Goal: Task Accomplishment & Management: Complete application form

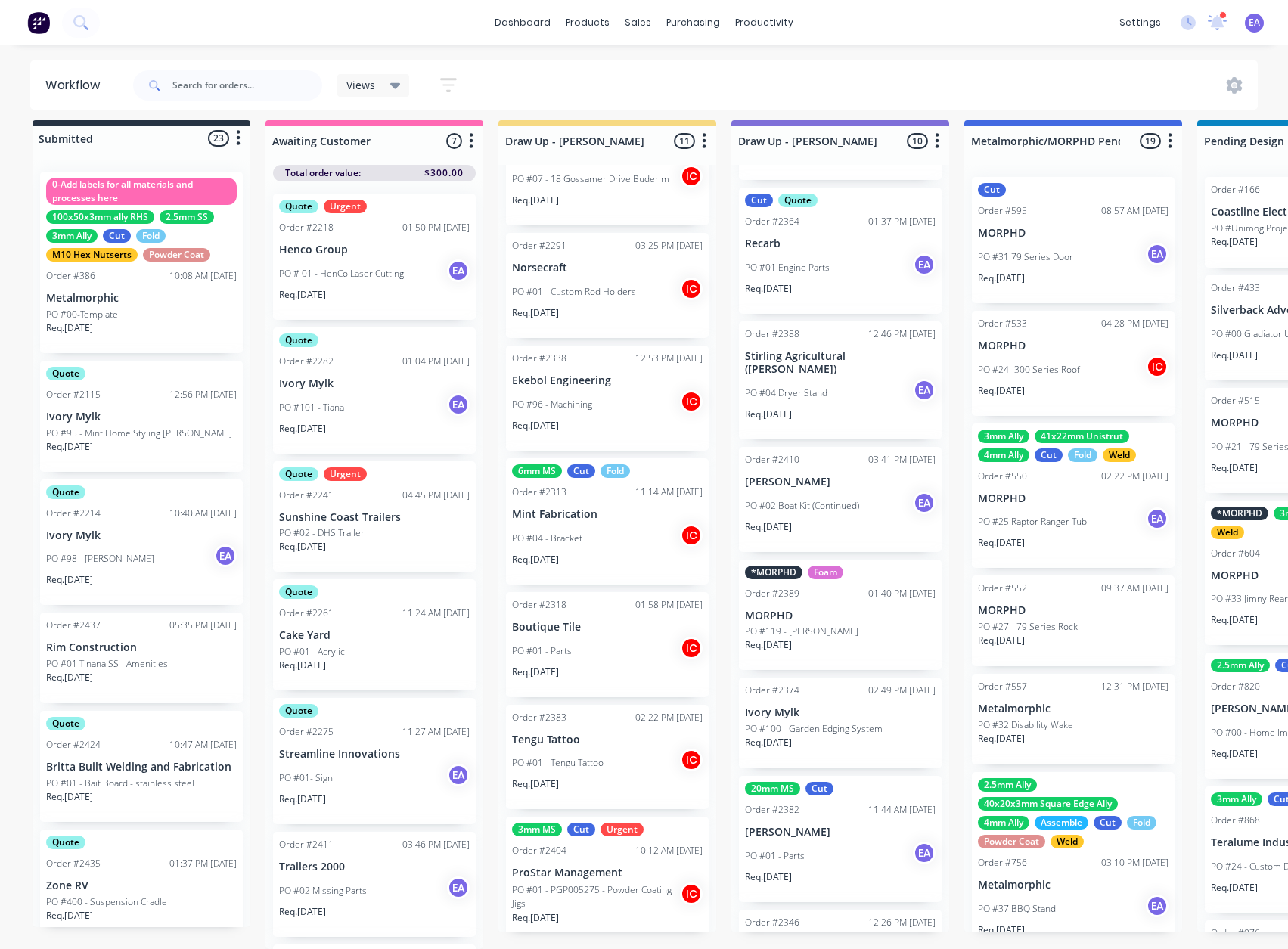
scroll to position [447, 0]
click at [653, 68] on link "Sales Orders" at bounding box center [718, 83] width 201 height 30
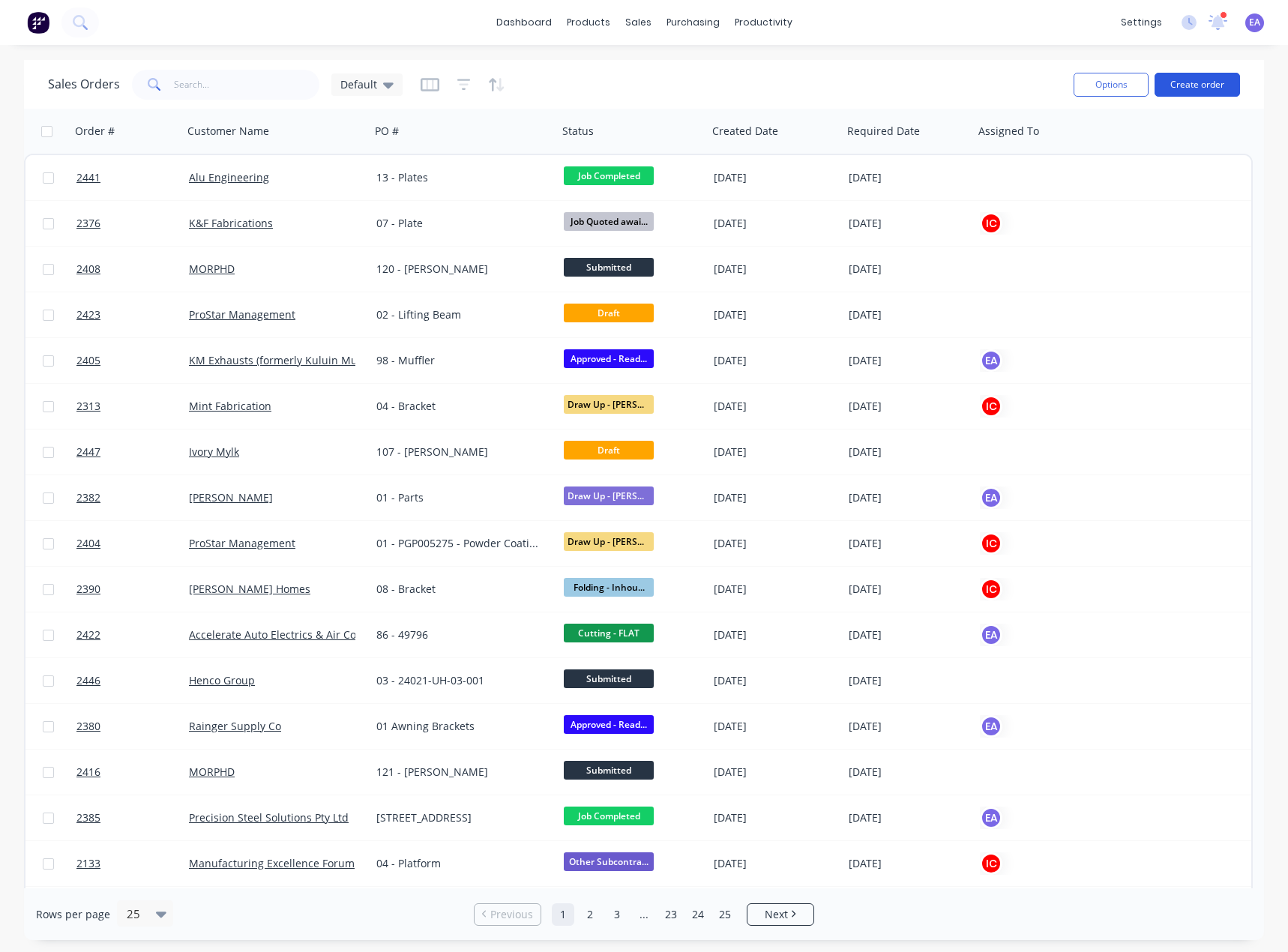
click at [1183, 84] on button "Create order" at bounding box center [1197, 84] width 85 height 24
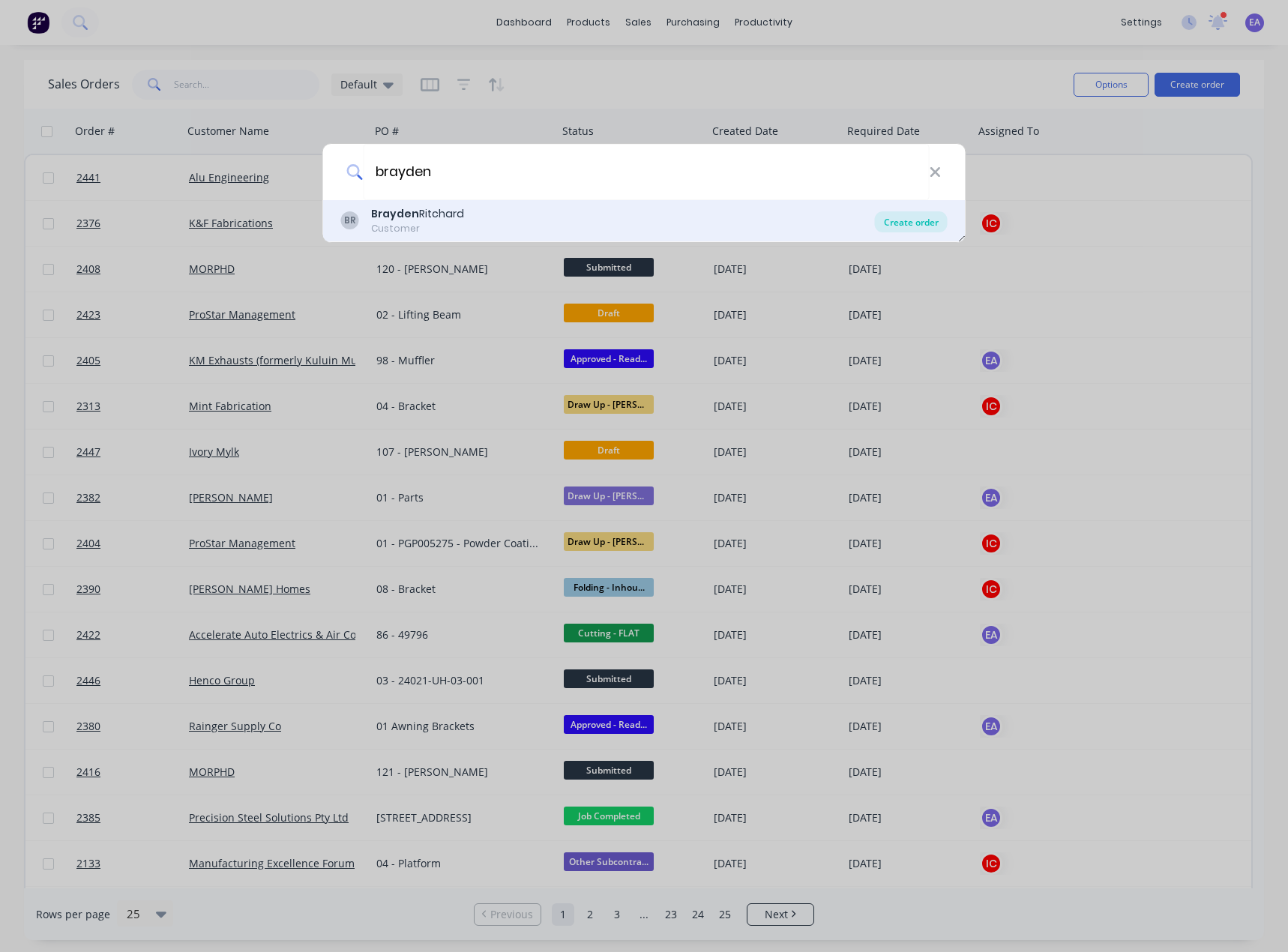
type input "brayden"
click at [906, 221] on div "Create order" at bounding box center [911, 222] width 73 height 21
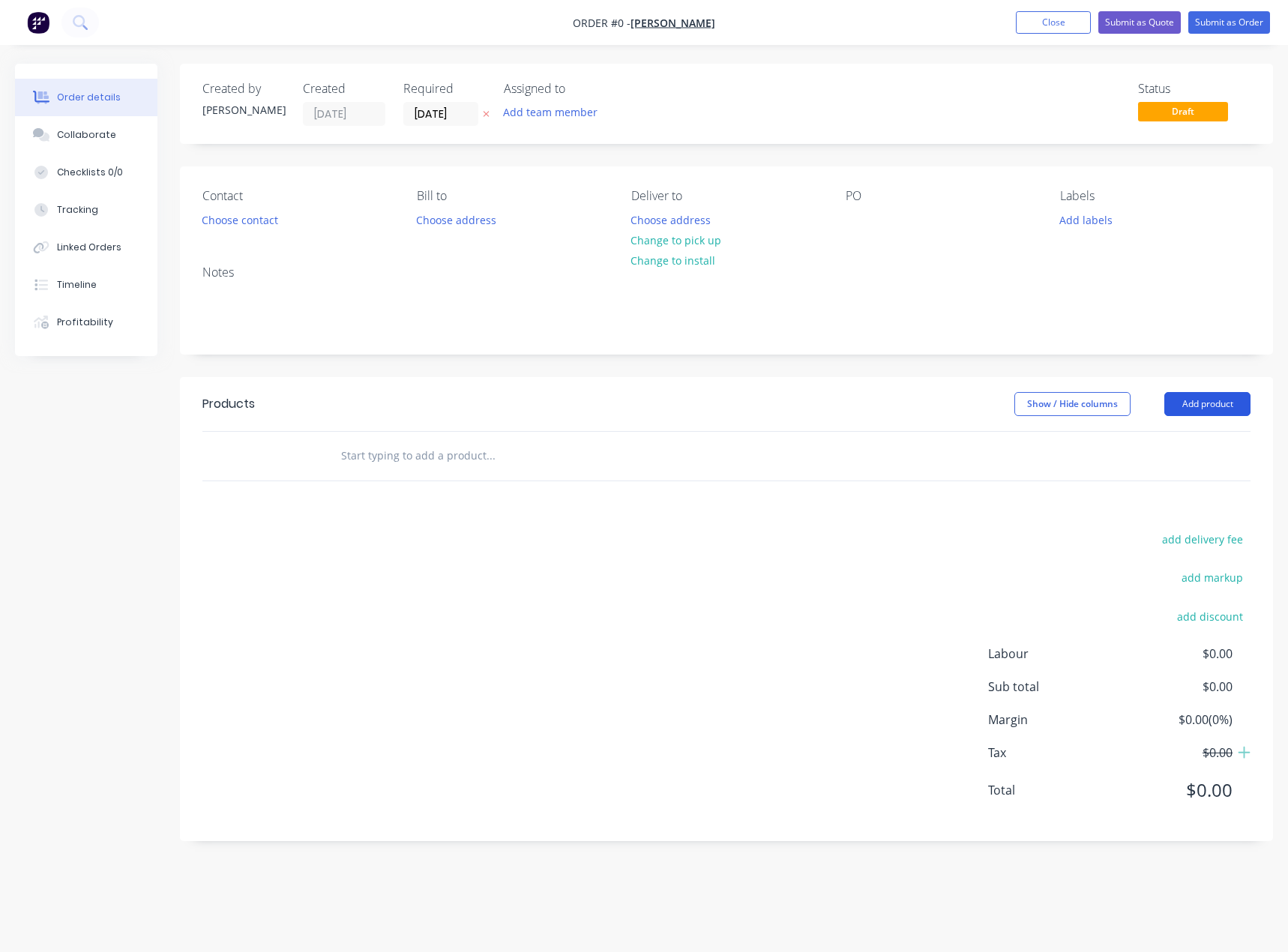
click at [1227, 402] on button "Add product" at bounding box center [1207, 404] width 86 height 24
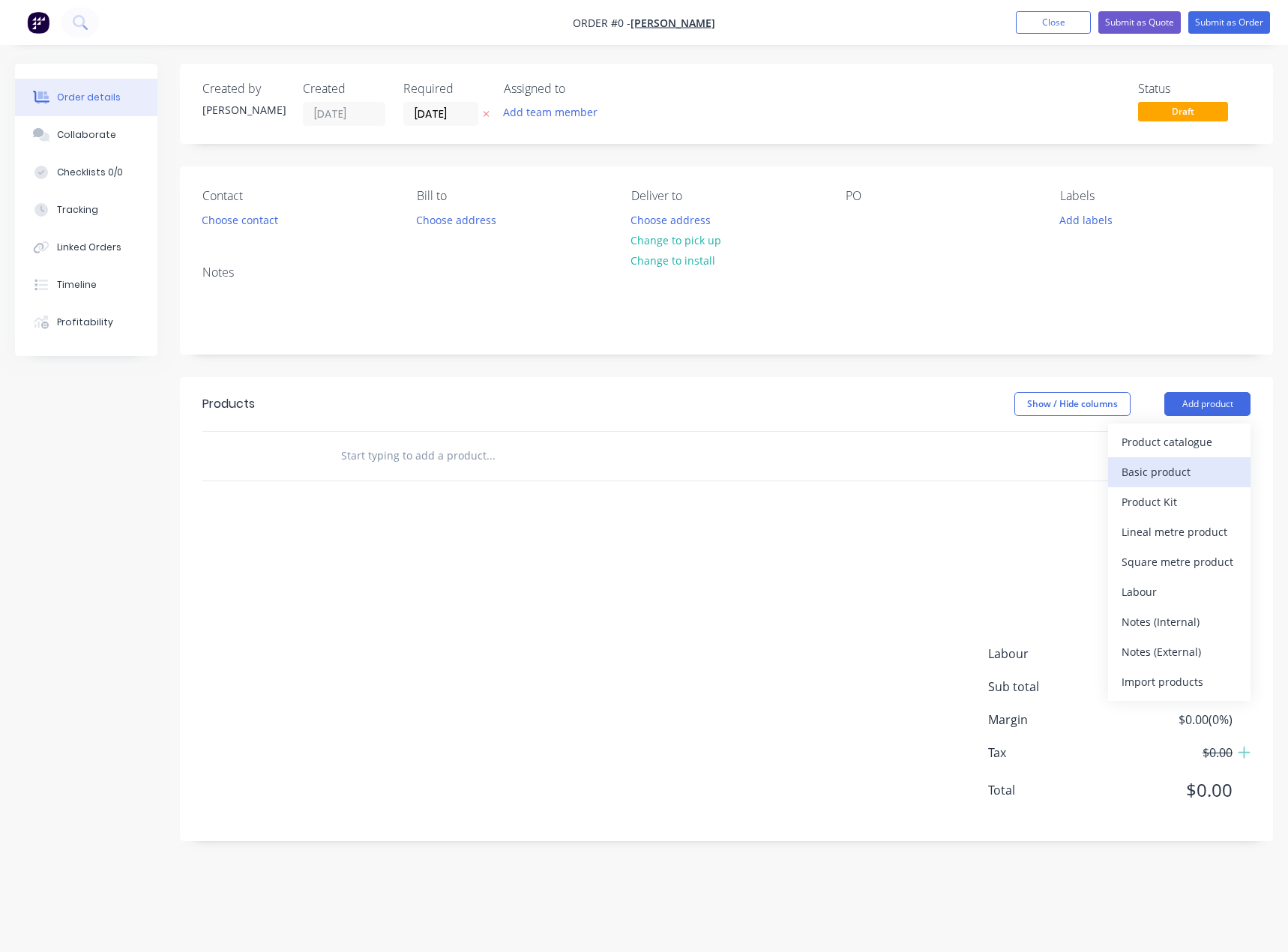
click at [1181, 469] on div "Basic product" at bounding box center [1178, 472] width 115 height 22
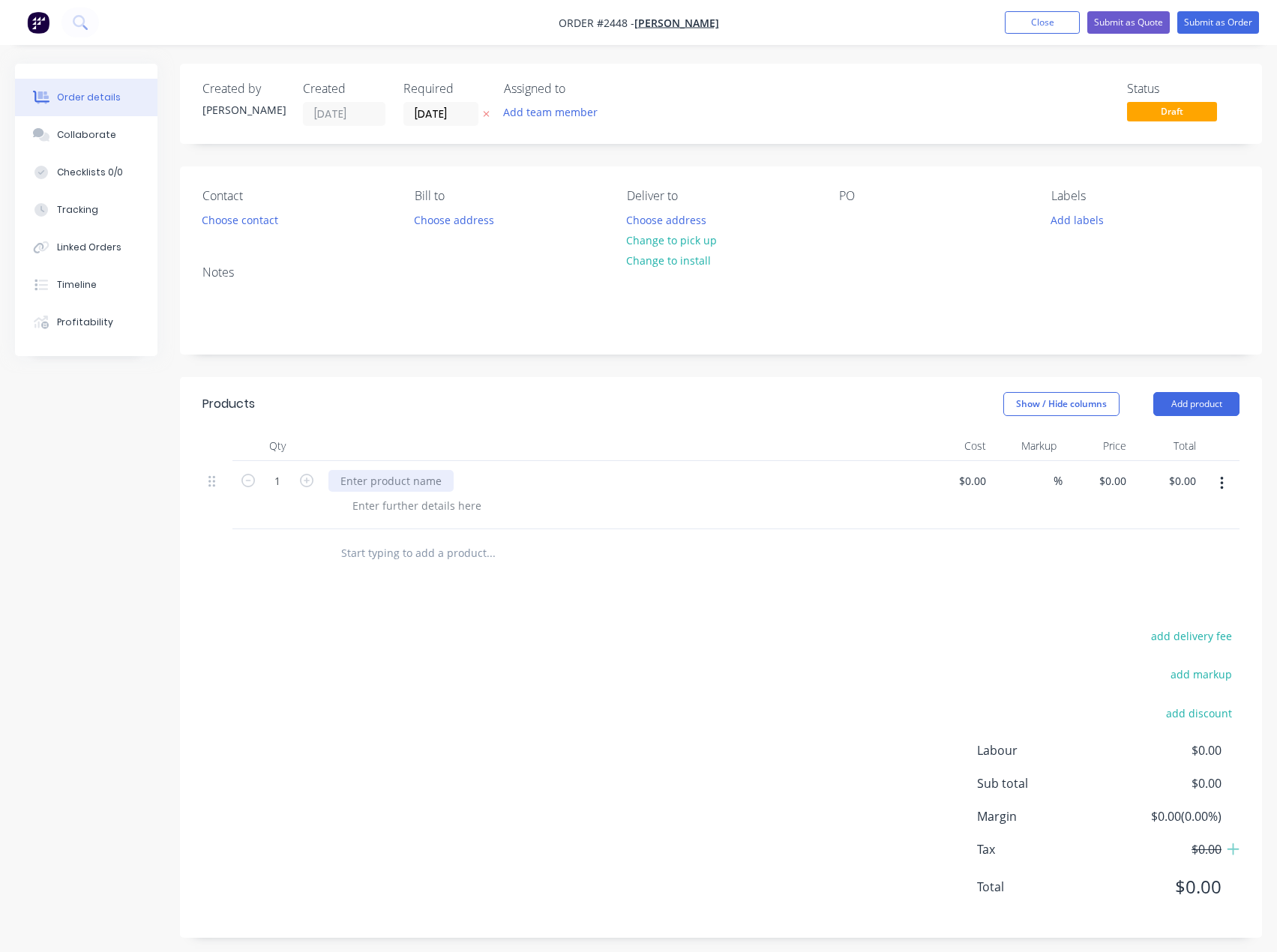
click at [392, 479] on div at bounding box center [391, 480] width 125 height 22
click at [850, 220] on div at bounding box center [850, 220] width 24 height 22
paste div
click at [74, 140] on div "Collaborate" at bounding box center [86, 135] width 59 height 13
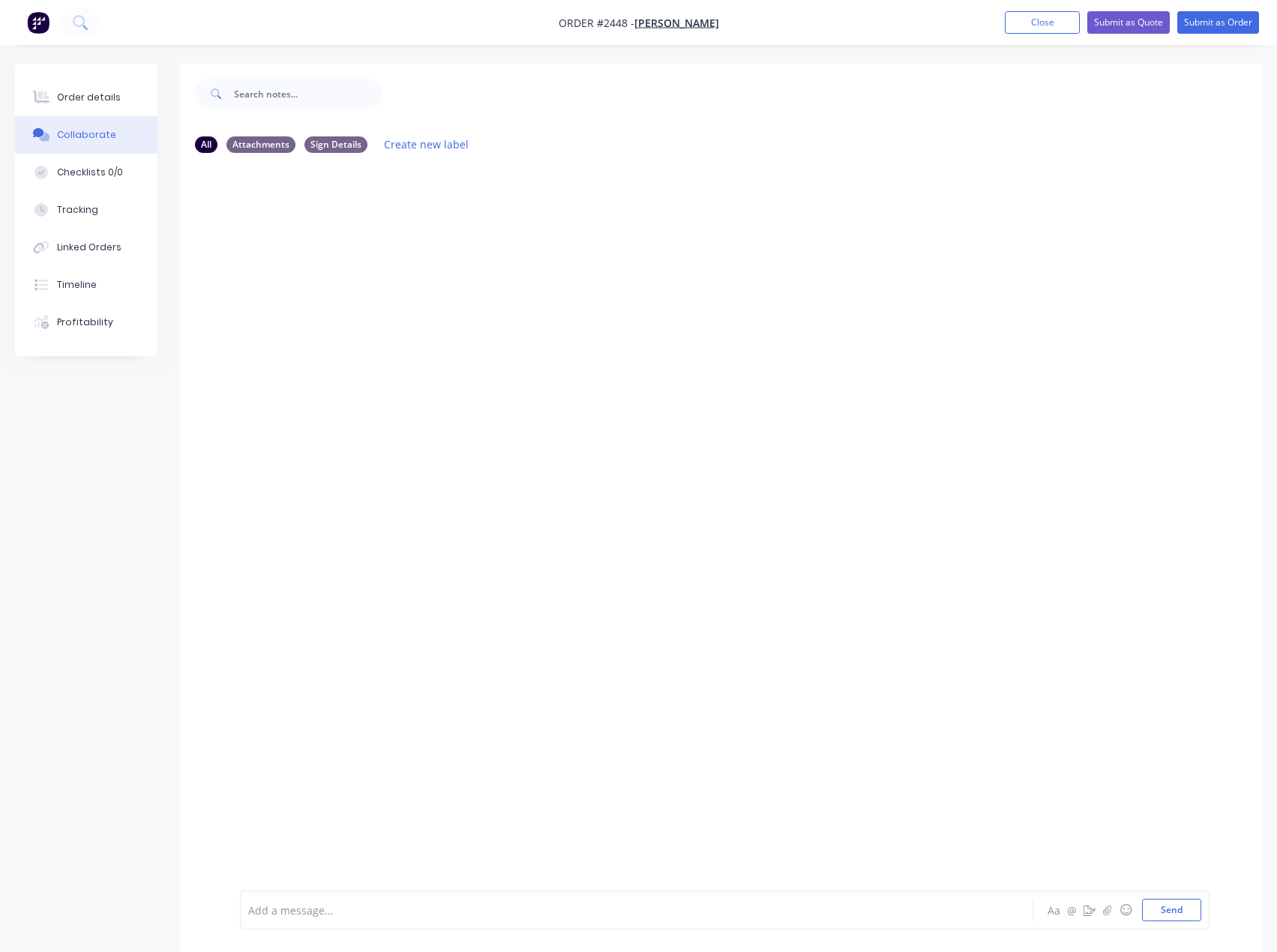
click at [327, 919] on div "Add a message..." at bounding box center [605, 910] width 715 height 23
click at [1161, 903] on button "Send" at bounding box center [1171, 910] width 59 height 23
click at [84, 109] on button "Order details" at bounding box center [86, 97] width 143 height 38
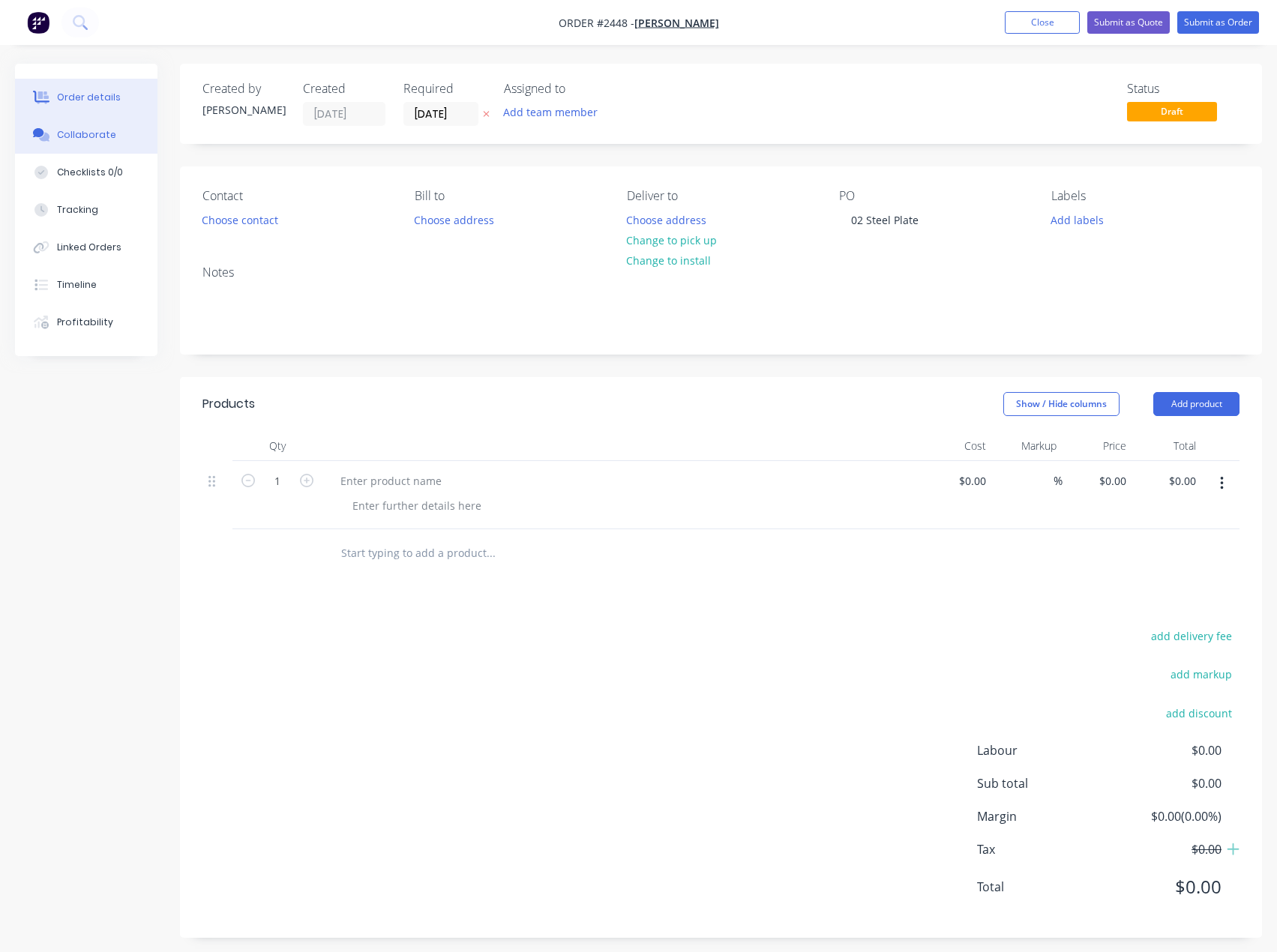
click at [84, 122] on button "Collaborate" at bounding box center [86, 135] width 143 height 38
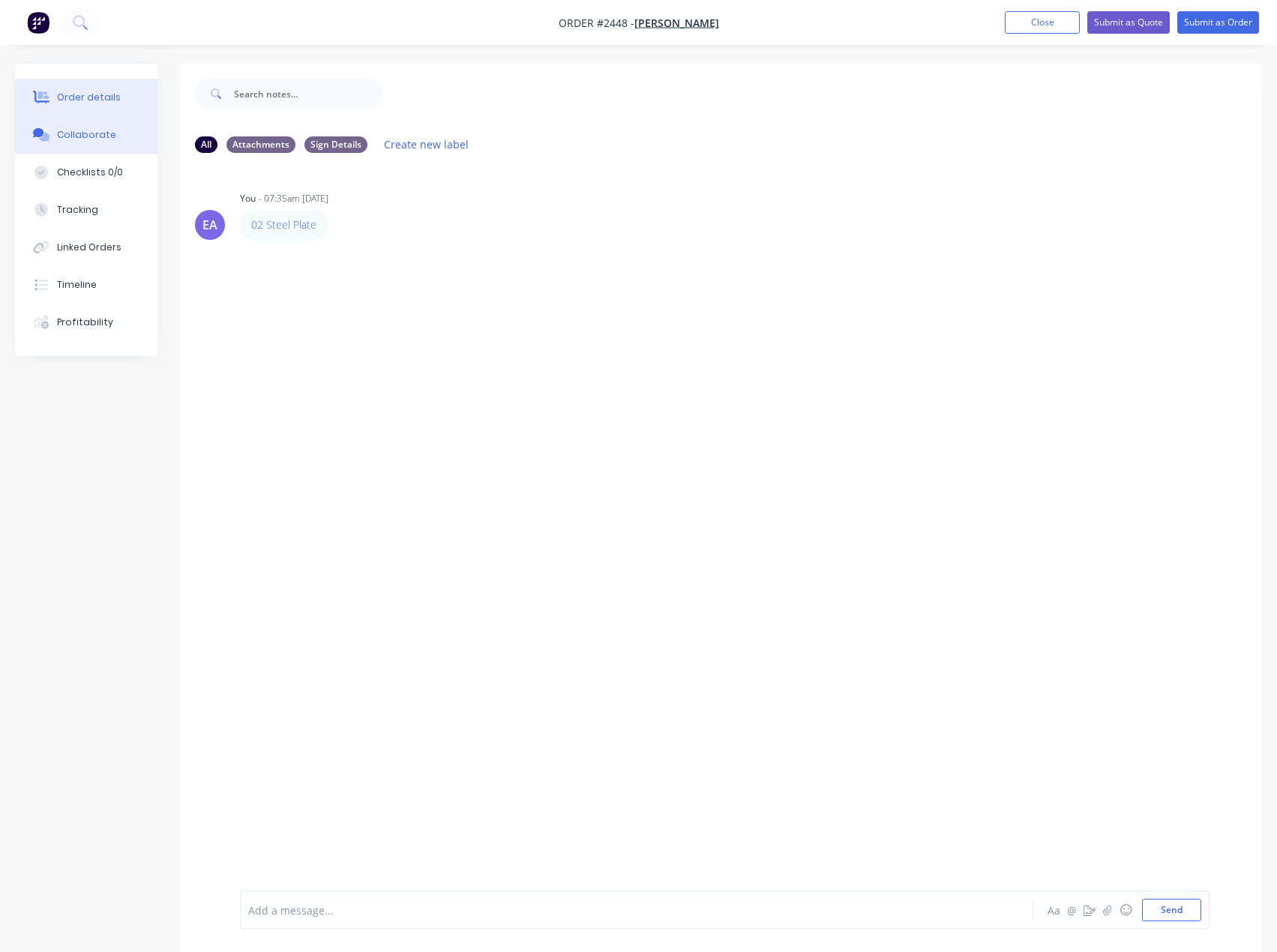
click at [92, 104] on div "Order details" at bounding box center [89, 97] width 63 height 13
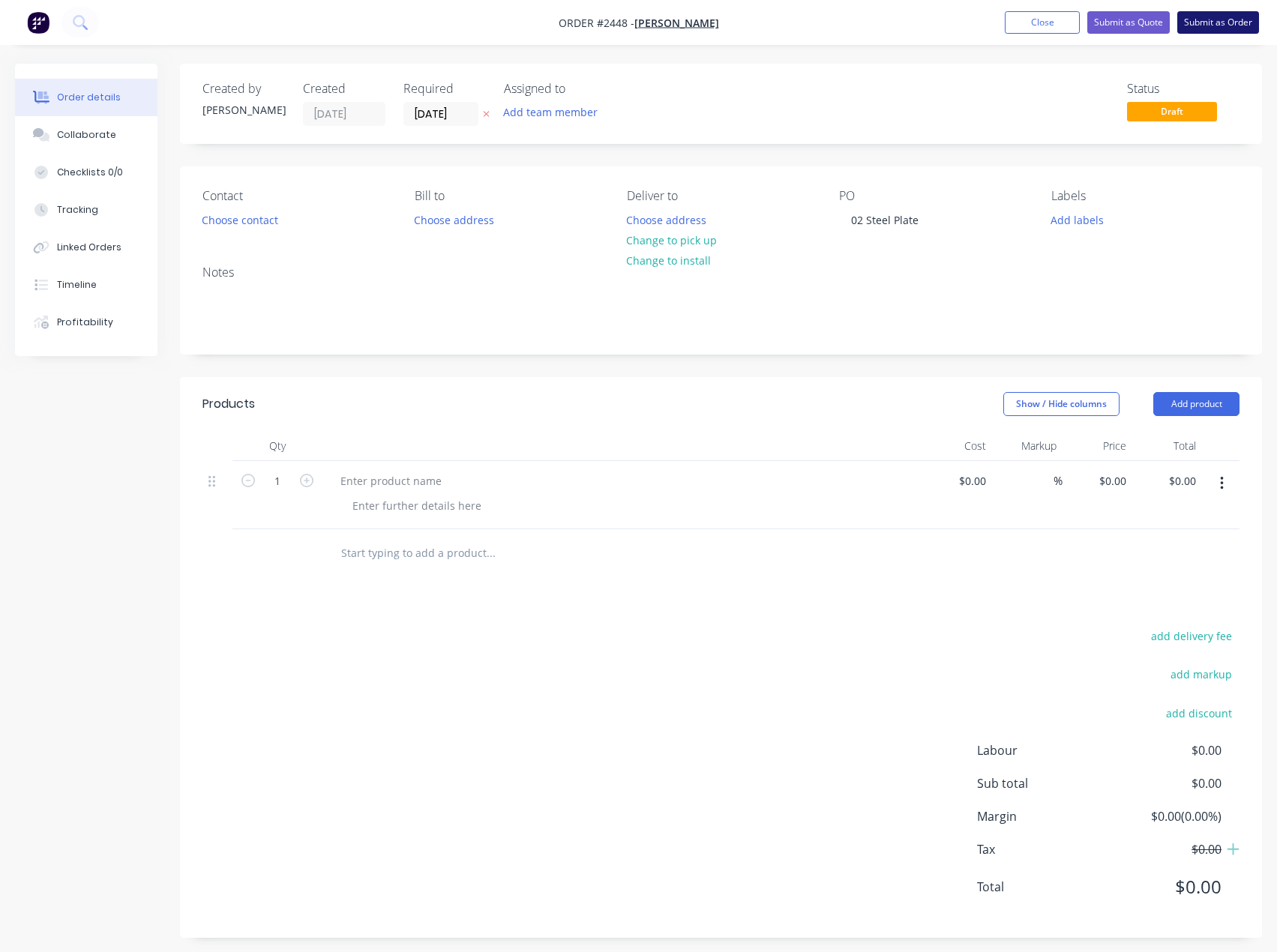
click at [1222, 19] on button "Submit as Order" at bounding box center [1218, 23] width 82 height 23
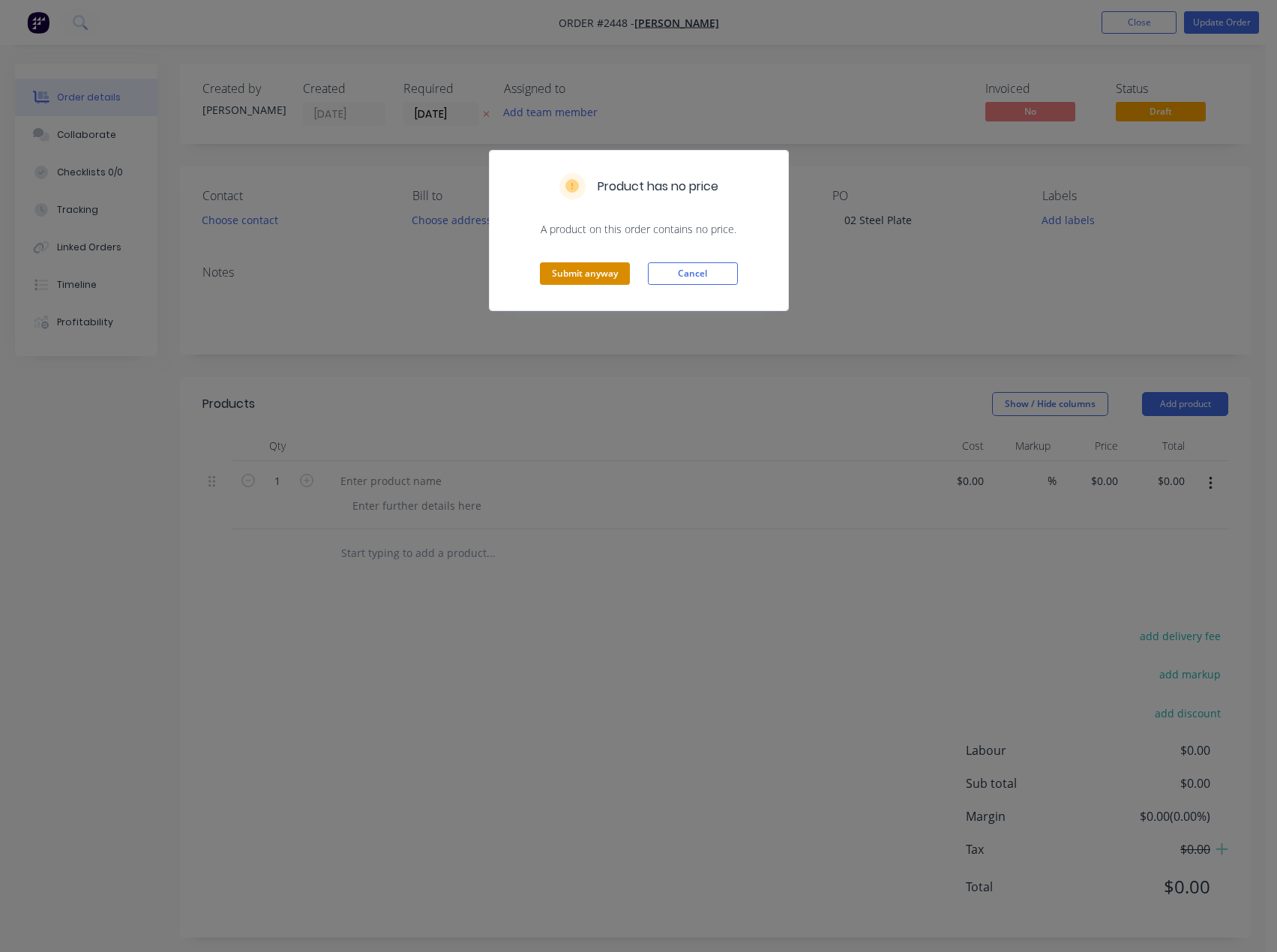
click at [595, 274] on button "Submit anyway" at bounding box center [584, 274] width 90 height 23
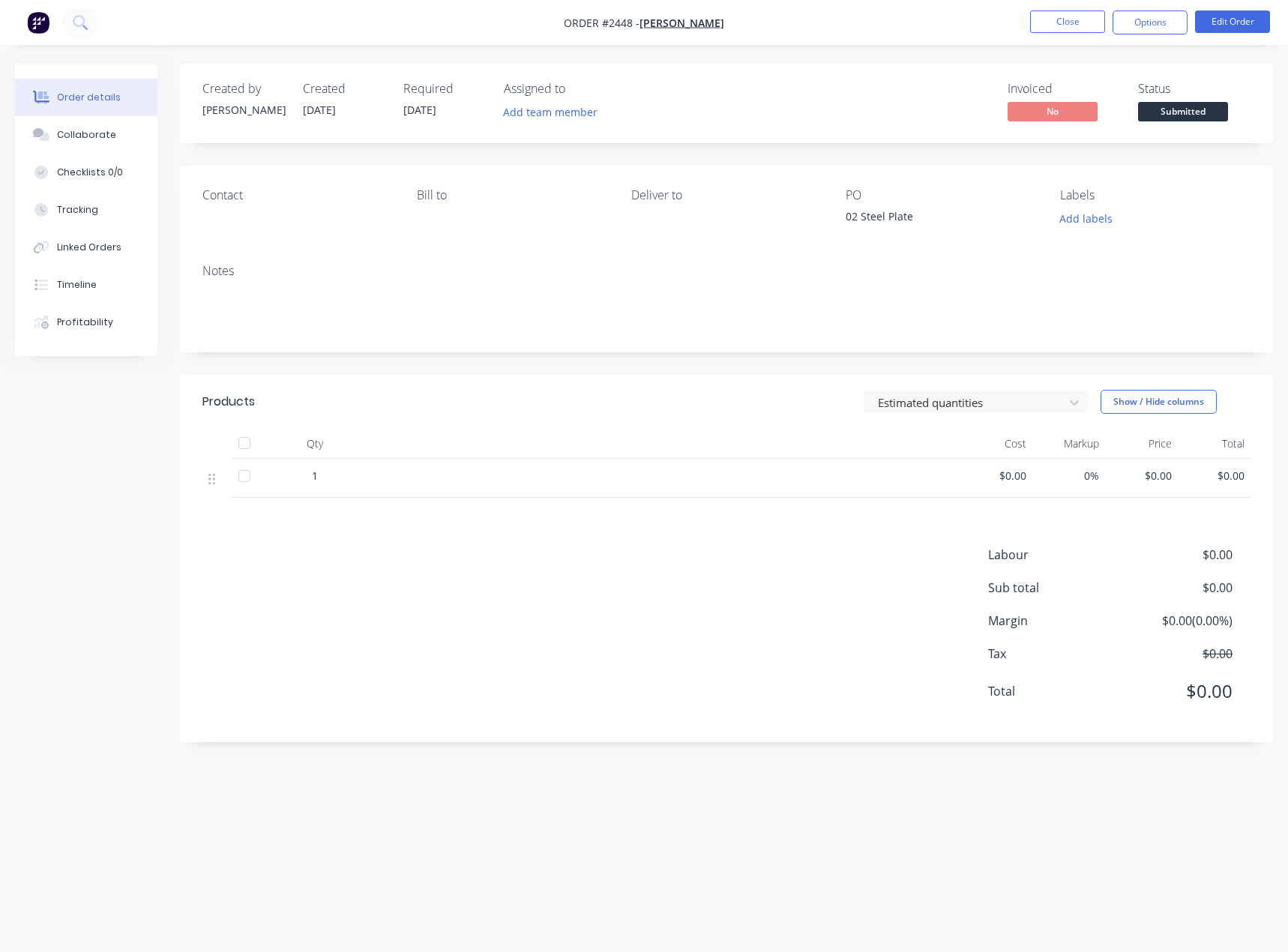
drag, startPoint x: 1244, startPoint y: 0, endPoint x: 1238, endPoint y: 9, distance: 10.8
click at [1244, 0] on nav "Order #2448 - [PERSON_NAME] Close Options Edit Order" at bounding box center [644, 22] width 1288 height 45
click at [1233, 18] on button "Edit Order" at bounding box center [1232, 22] width 75 height 23
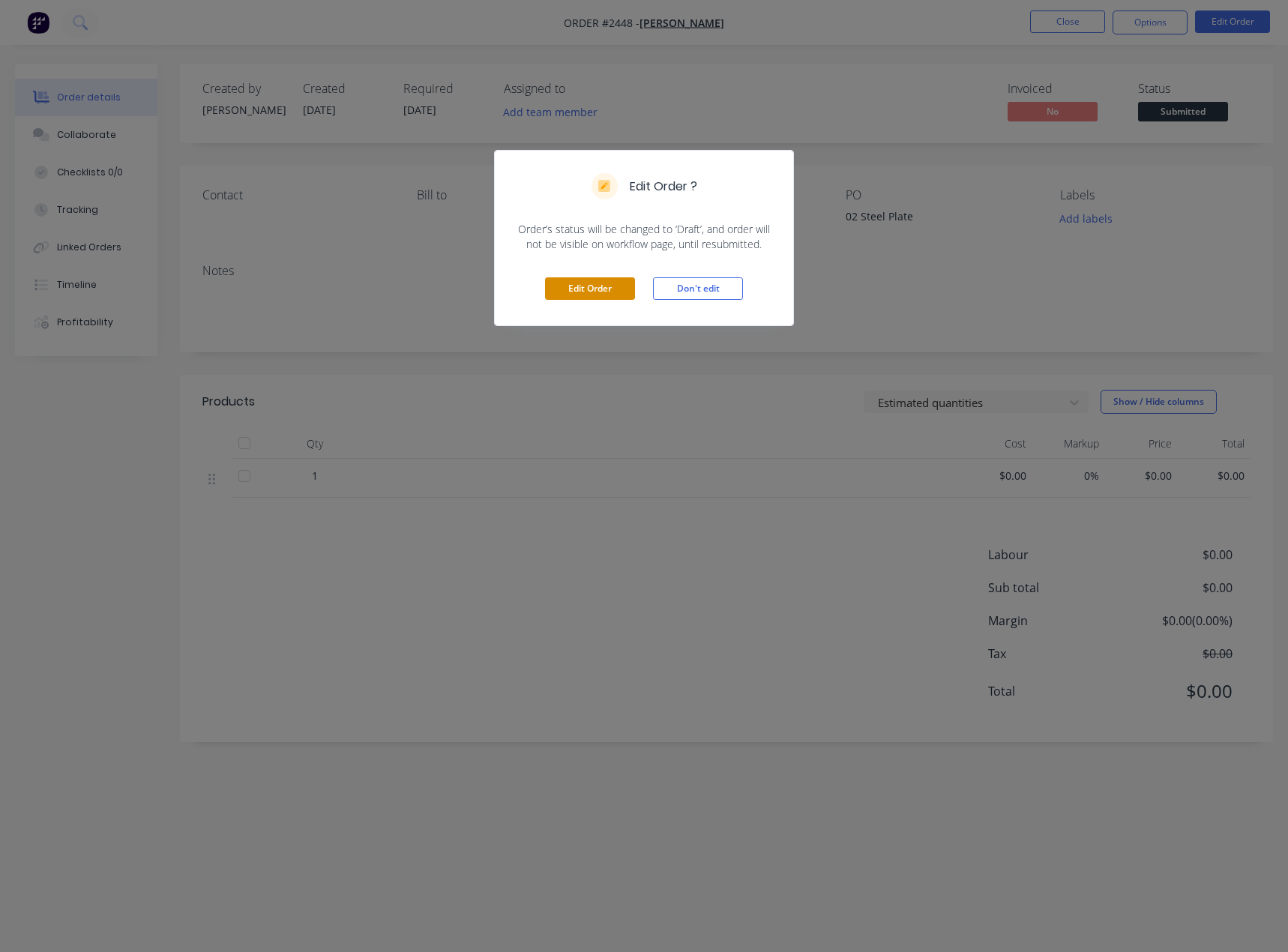
click at [607, 298] on button "Edit Order" at bounding box center [589, 289] width 90 height 23
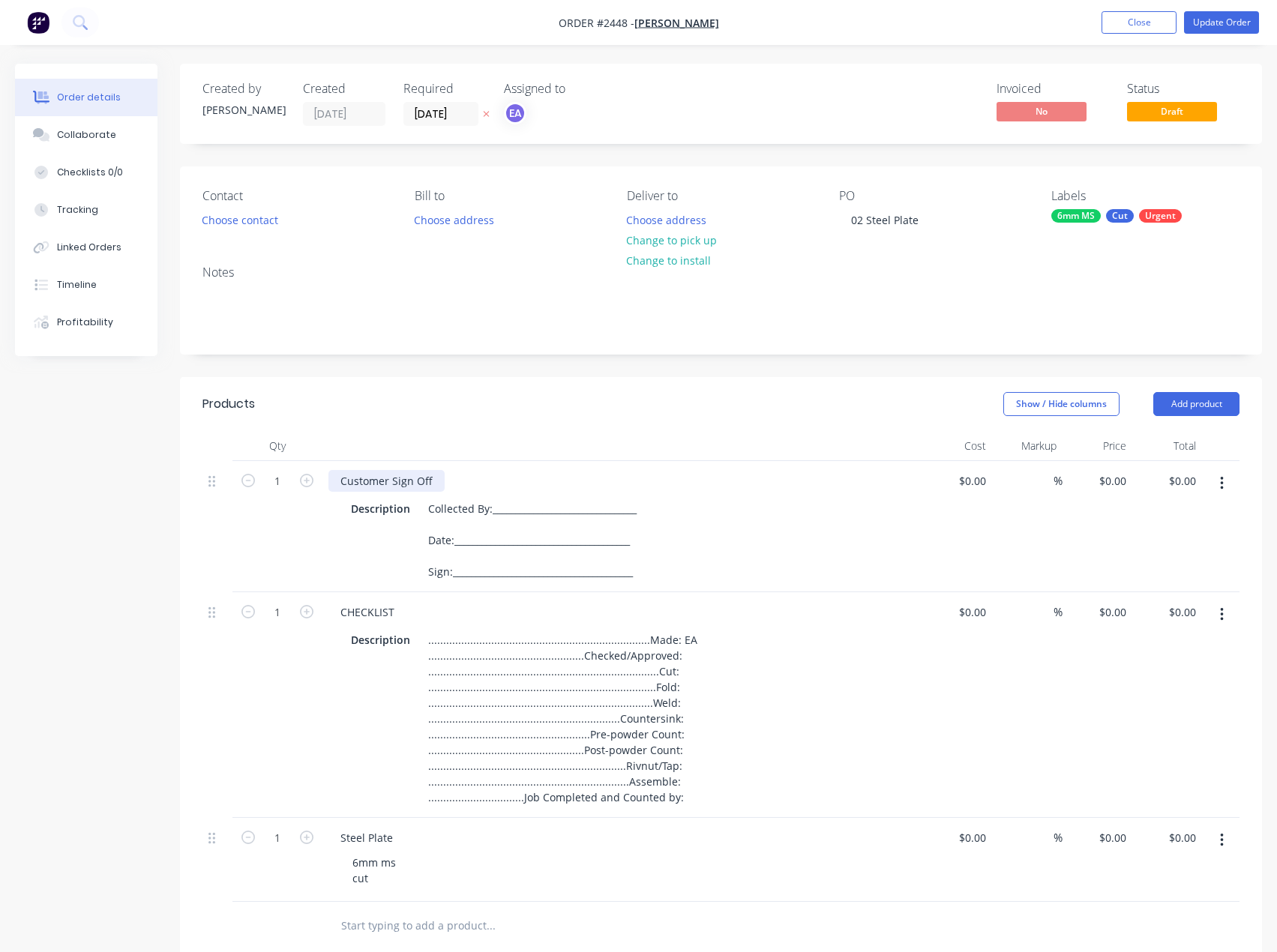
click at [349, 480] on div "Customer Sign Off" at bounding box center [386, 480] width 116 height 22
click at [1218, 24] on button "Update Order" at bounding box center [1221, 23] width 75 height 23
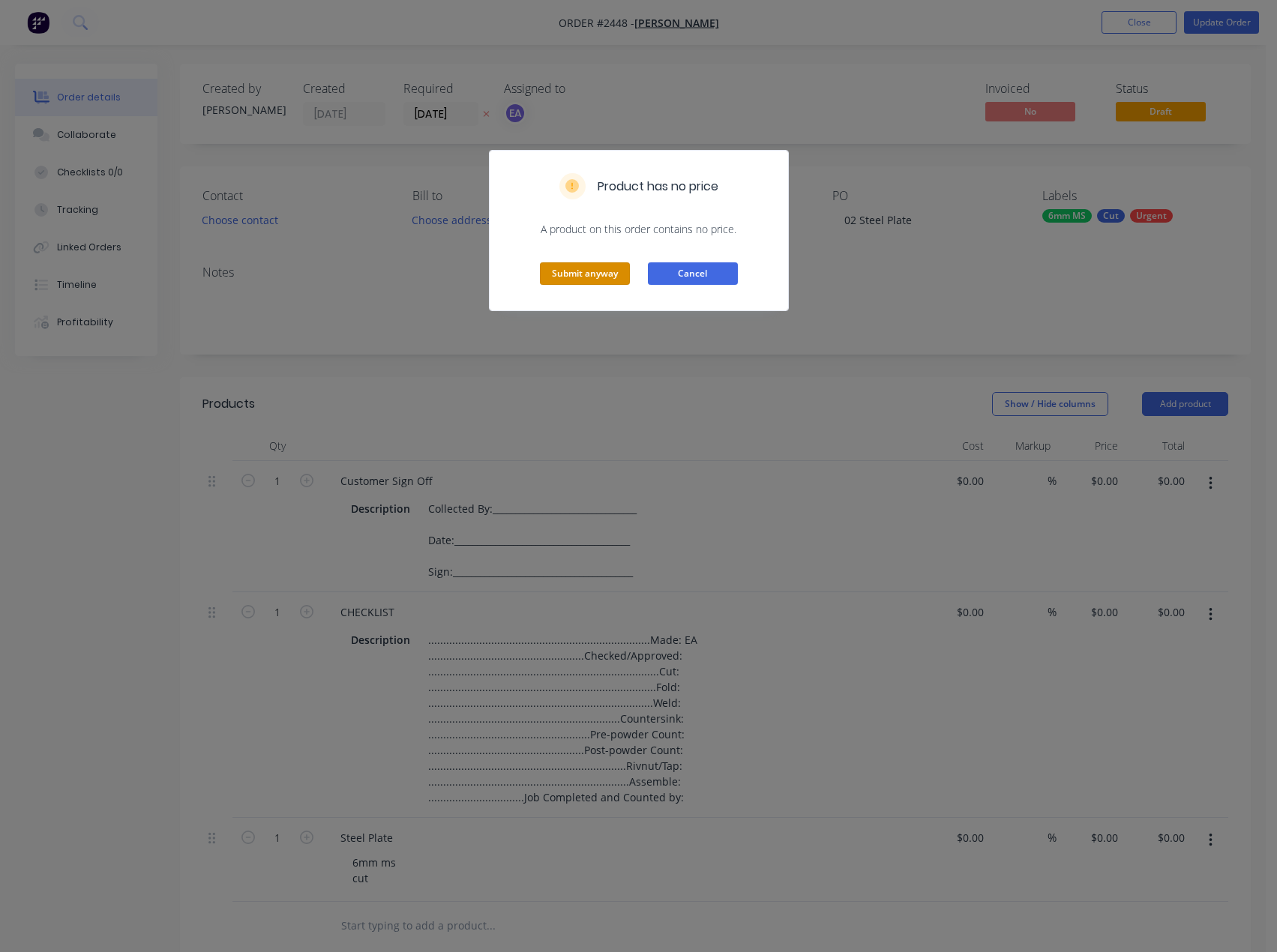
drag, startPoint x: 558, startPoint y: 277, endPoint x: 699, endPoint y: 254, distance: 142.9
click at [561, 277] on button "Submit anyway" at bounding box center [584, 274] width 90 height 23
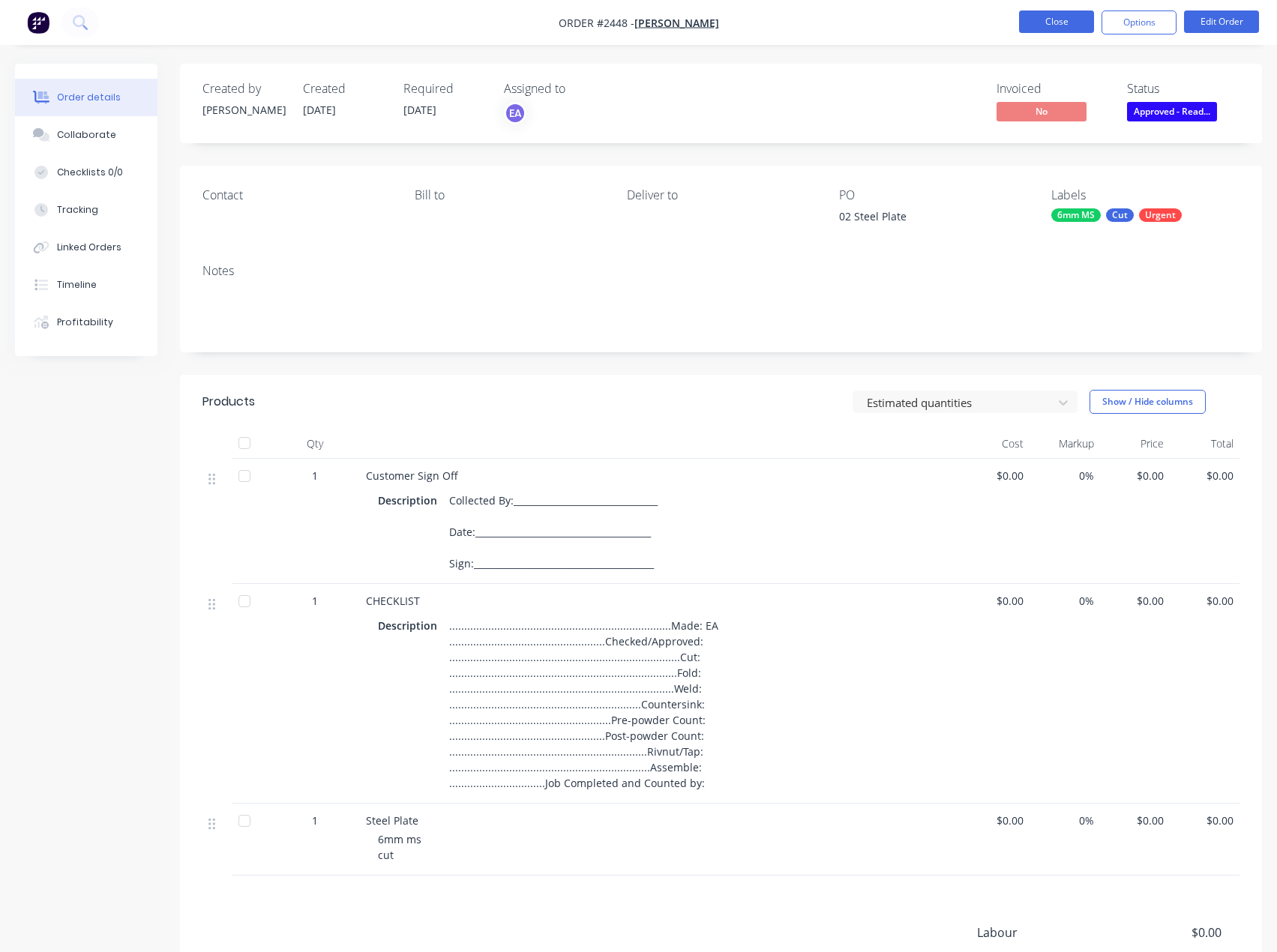
click at [1061, 11] on button "Close" at bounding box center [1056, 22] width 75 height 23
